Goal: Task Accomplishment & Management: Manage account settings

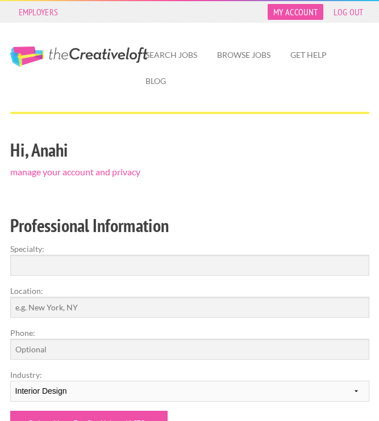
click at [308, 14] on link "My Account" at bounding box center [295, 12] width 56 height 16
click at [298, 18] on link "My Account" at bounding box center [295, 12] width 56 height 16
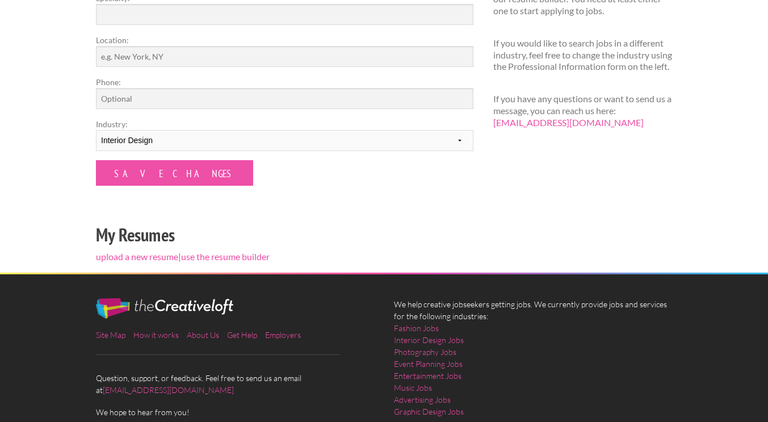
scroll to position [220, 0]
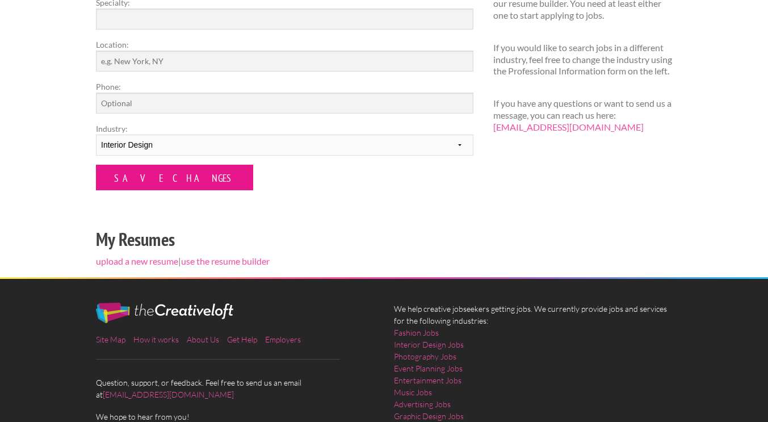
click at [162, 173] on input "Save Changes" at bounding box center [174, 178] width 157 height 26
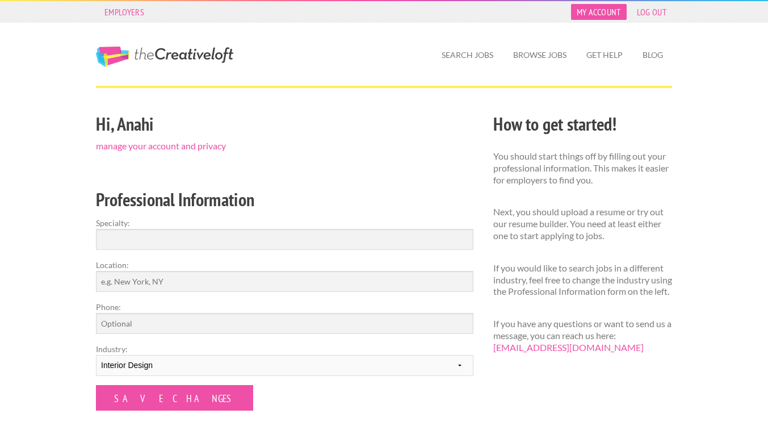
click at [607, 18] on link "My Account" at bounding box center [599, 12] width 56 height 16
click at [196, 150] on link "manage your account and privacy" at bounding box center [161, 145] width 130 height 11
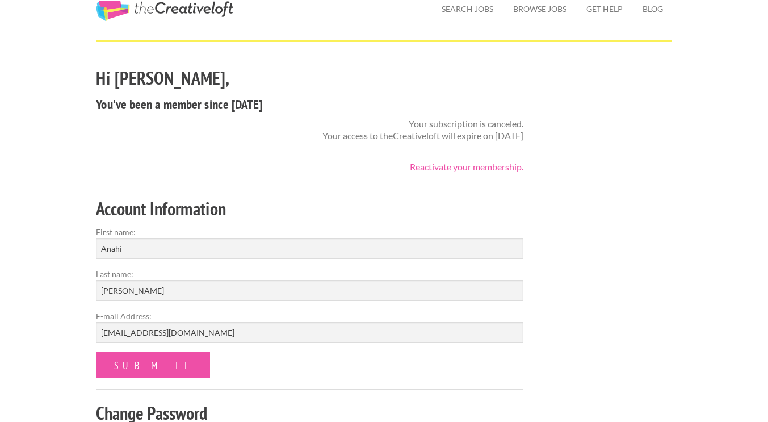
scroll to position [45, 0]
